Goal: Task Accomplishment & Management: Manage account settings

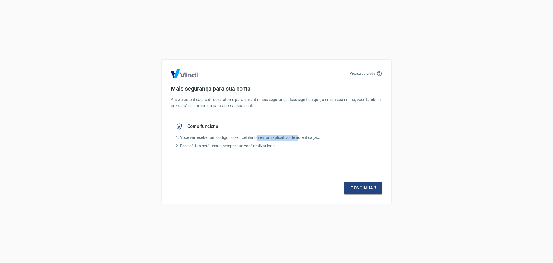
drag, startPoint x: 260, startPoint y: 138, endPoint x: 308, endPoint y: 138, distance: 48.4
click at [303, 138] on p "1. Você vai receber um código no seu celular ou em um aplicativo de autenticaçã…" at bounding box center [277, 137] width 202 height 6
click at [310, 138] on p "1. Você vai receber um código no seu celular ou em um aplicativo de autenticaçã…" at bounding box center [277, 137] width 202 height 6
click at [369, 188] on link "Continuar" at bounding box center [363, 188] width 38 height 12
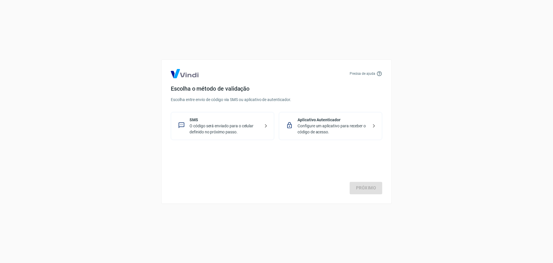
click at [240, 117] on p "SMS" at bounding box center [225, 120] width 71 height 6
click at [374, 188] on link "Próximo" at bounding box center [366, 188] width 33 height 12
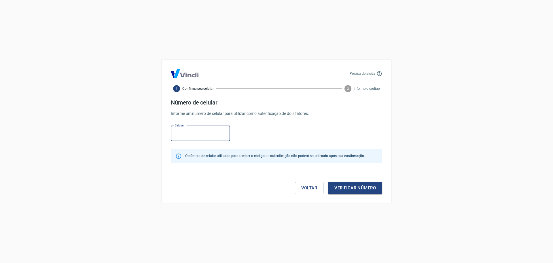
click at [208, 137] on input "Celular" at bounding box center [200, 133] width 59 height 15
type input "[PHONE_NUMBER]"
click at [366, 188] on button "Verificar número" at bounding box center [355, 188] width 54 height 12
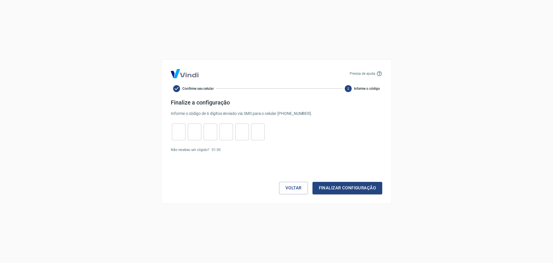
click at [179, 135] on input "tel" at bounding box center [179, 131] width 14 height 12
type input "5"
type input "2"
type input "9"
type input "0"
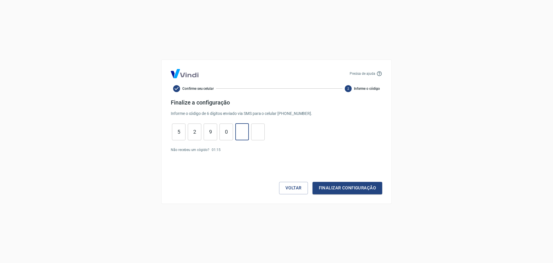
type input "1"
type input "2"
click at [368, 179] on div "Voltar Finalizar configuração" at bounding box center [277, 176] width 212 height 35
click at [364, 187] on button "Finalizar configuração" at bounding box center [348, 188] width 70 height 12
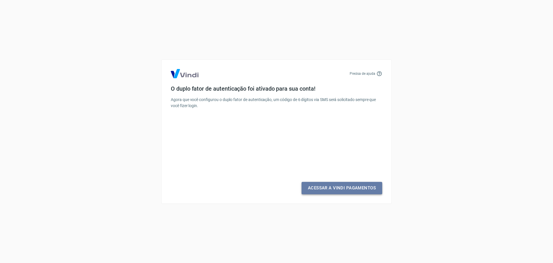
click at [338, 191] on link "Acessar a Vindi Pagamentos" at bounding box center [342, 188] width 81 height 12
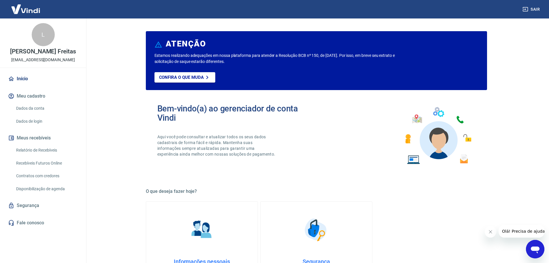
click at [31, 10] on img at bounding box center [25, 9] width 37 height 18
click at [41, 10] on img at bounding box center [25, 9] width 37 height 18
click at [533, 11] on button "Sair" at bounding box center [531, 9] width 21 height 11
